Goal: Use online tool/utility: Utilize a website feature to perform a specific function

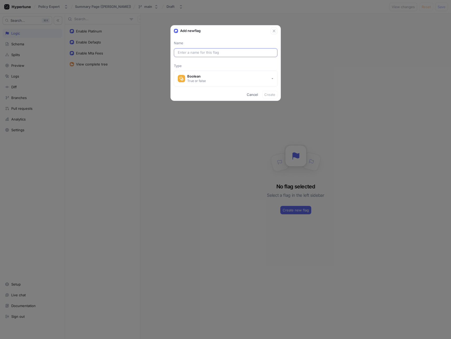
click at [205, 49] on div at bounding box center [226, 52] width 104 height 9
click at [197, 55] on input "text" at bounding box center [226, 52] width 96 height 5
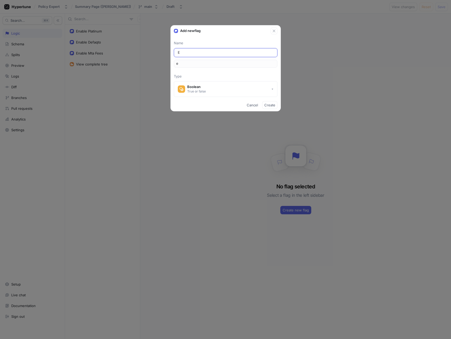
type input "Ea"
type input "ea"
type input "Eab"
type input "eab"
type input "Eabl"
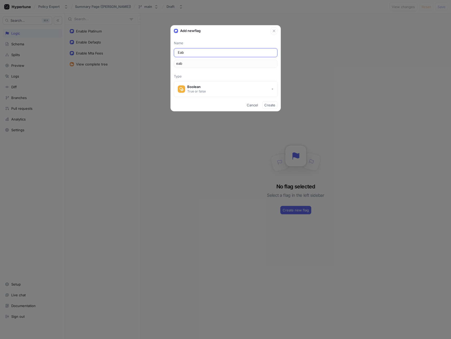
type input "eabl"
type input "Eable"
type input "eable"
type input "Eable N"
type input "eableN"
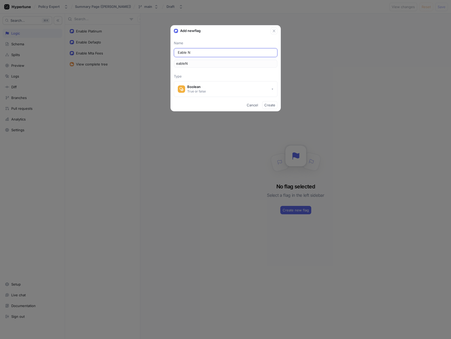
type input "Eable Ne"
type input "eableNe"
type input "Eable New"
type input "eableNew"
type input "Eable New R"
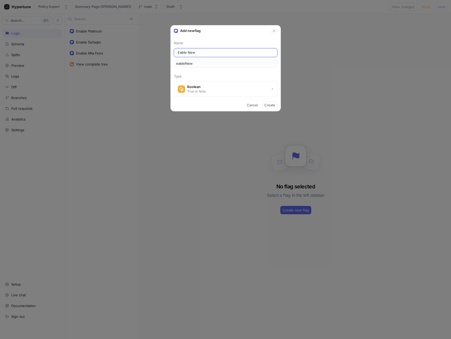
type input "eableNewR"
type input "Eable New Re"
type input "eableNewRe"
type input "Eable New Ren"
type input "eableNewRen"
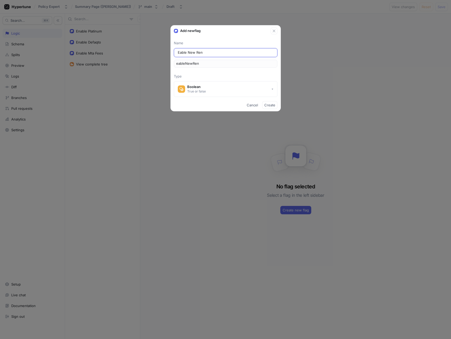
type input "Eable New [PERSON_NAME]"
type input "eableNewRene"
type input "Eable New Renew"
type input "eableNewRenew"
type input "Eable New Renewa"
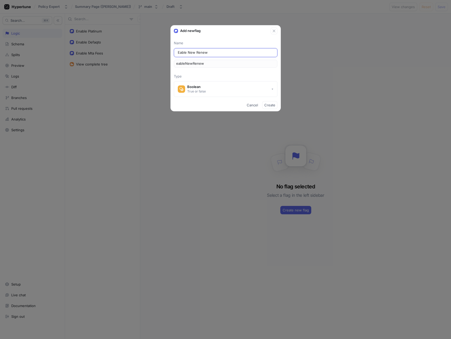
type input "eableNewRenewa"
type input "Eable New Renewal"
type input "eableNewRenewal"
type input "Eable New Renewal T"
type input "eableNewRenewalT"
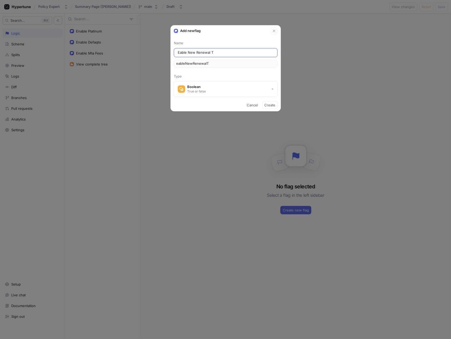
type input "Eable New Renewal Ta"
type input "eableNewRenewalTa"
type input "Eable New Renewal Tab"
type input "eableNewRenewalTab"
type input "Eable New Renewal Tabl"
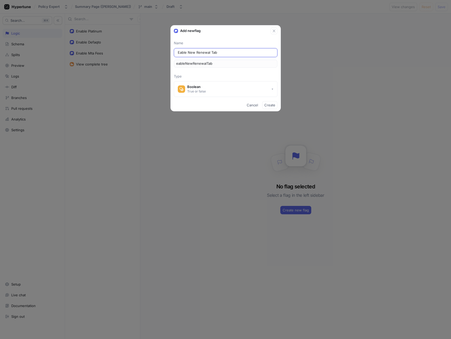
type input "eableNewRenewalTabl"
type input "Eable New Renewal Table"
type input "eableNewRenewalTable"
click at [180, 52] on input "Eable New Renewal Table" at bounding box center [226, 52] width 96 height 5
type input "Enable New Renewal Table"
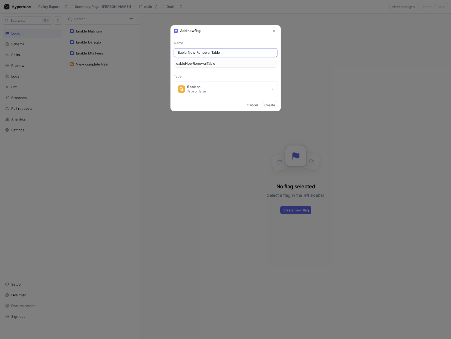
type input "enableNewRenewalTable"
click at [230, 91] on button "Boolean True or false" at bounding box center [226, 89] width 104 height 16
type input "Enable New Renewal Table"
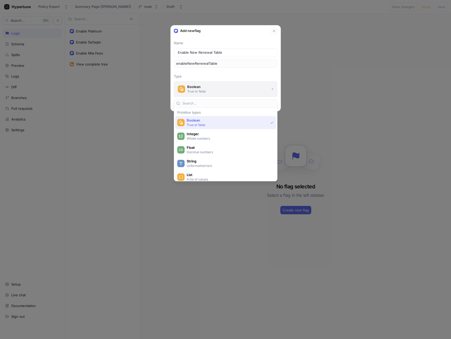
click at [230, 91] on button "Boolean True or false" at bounding box center [226, 89] width 104 height 16
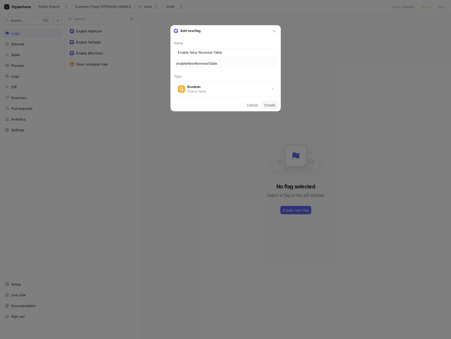
click at [270, 107] on span "Create" at bounding box center [269, 105] width 11 height 3
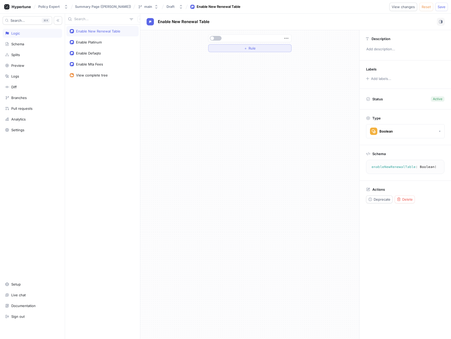
click at [280, 48] on button "＋ Rule" at bounding box center [249, 48] width 83 height 8
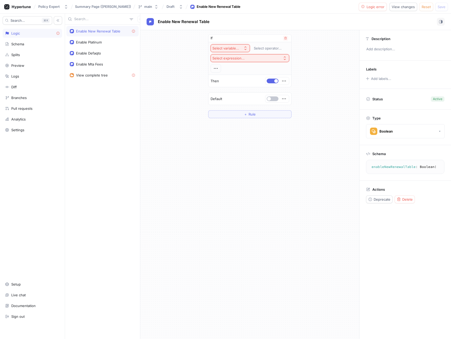
click at [231, 49] on div "Select variable..." at bounding box center [225, 48] width 27 height 4
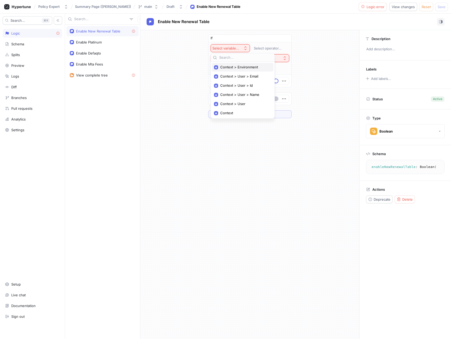
click at [237, 65] on span "Context > Environment" at bounding box center [244, 67] width 49 height 4
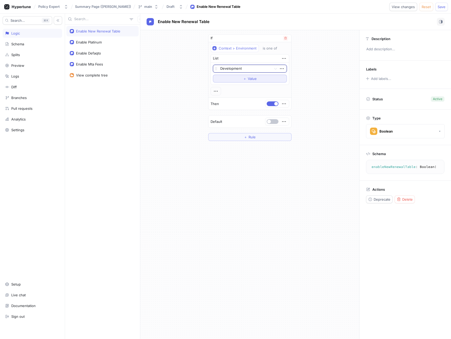
click at [248, 78] on span "Value" at bounding box center [252, 78] width 9 height 3
click at [244, 78] on div at bounding box center [244, 78] width 49 height 6
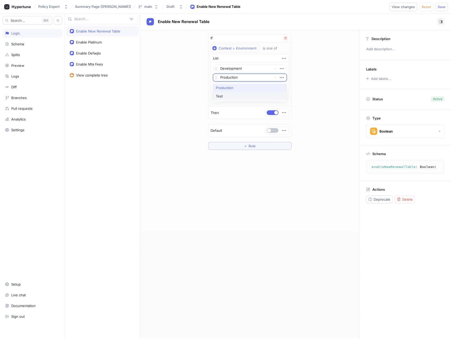
click at [235, 97] on div "Test" at bounding box center [249, 96] width 73 height 8
click at [251, 101] on div "Context > Environment is one of List Development Test To pick up a draggable it…" at bounding box center [250, 74] width 79 height 60
click at [442, 7] on span "Save" at bounding box center [442, 6] width 8 height 3
click at [385, 168] on textarea "enableNewRenewalTable: Boolean!" at bounding box center [405, 166] width 74 height 9
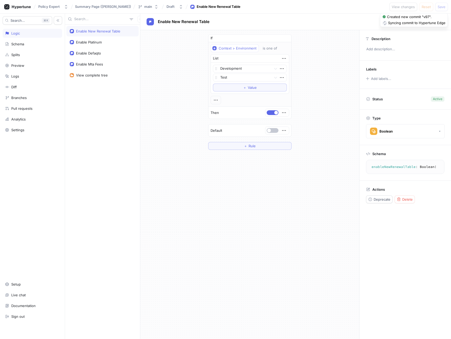
click at [325, 175] on div "If Context > Environment is one of List Development Test To pick up a draggable…" at bounding box center [249, 184] width 219 height 309
click at [387, 167] on textarea "enableNewRenewalTable: Boolean!" at bounding box center [405, 166] width 74 height 9
click at [272, 114] on button "button" at bounding box center [273, 112] width 12 height 5
click at [445, 7] on span "Save" at bounding box center [442, 6] width 8 height 3
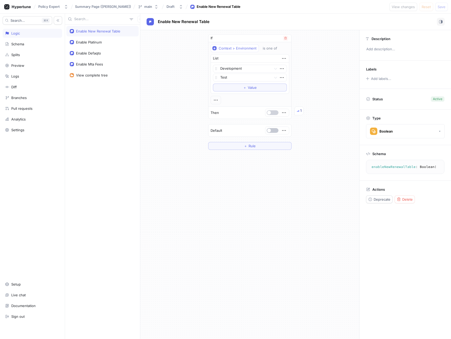
click at [274, 112] on button "button" at bounding box center [273, 112] width 12 height 5
click at [443, 6] on span "Save" at bounding box center [442, 6] width 8 height 3
